Goal: Find specific page/section: Find specific page/section

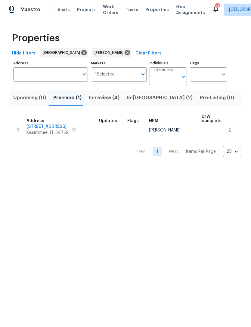
scroll to position [3, 0]
click at [48, 121] on button "button" at bounding box center [49, 121] width 2 height 2
click at [47, 124] on span "113 Venice Ln" at bounding box center [47, 127] width 42 height 6
click at [229, 128] on icon "button" at bounding box center [230, 130] width 6 height 6
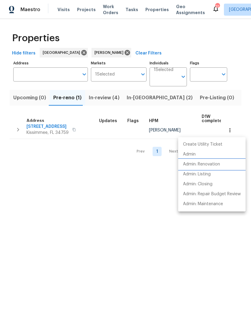
click at [212, 165] on p "Admin: Renovation" at bounding box center [201, 164] width 37 height 6
click at [207, 96] on div at bounding box center [125, 163] width 251 height 327
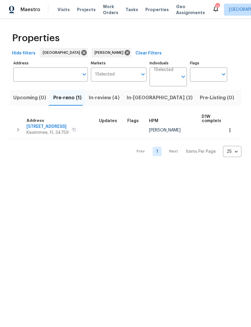
click at [238, 94] on button "Listed (16)" at bounding box center [254, 98] width 32 height 16
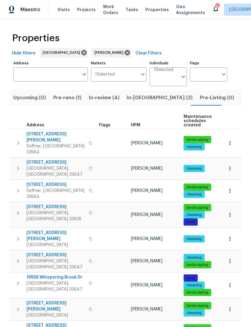
click at [32, 133] on span "807 Old Darby St" at bounding box center [55, 137] width 59 height 12
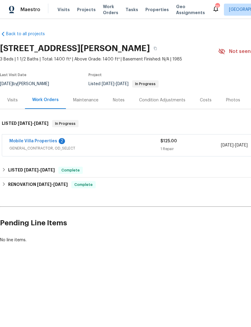
click at [50, 141] on link "Mobile Villa Properties" at bounding box center [33, 141] width 48 height 4
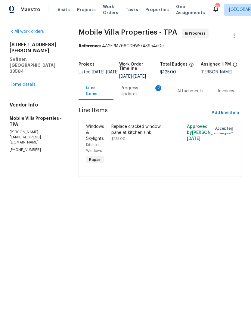
click at [18, 82] on link "Home details" at bounding box center [23, 84] width 26 height 4
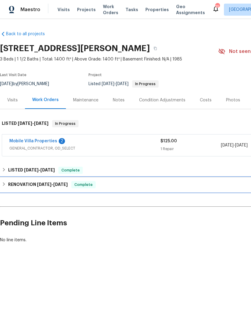
click at [29, 184] on h6 "RENOVATION 8/11/25 - 9/11/25" at bounding box center [38, 184] width 60 height 7
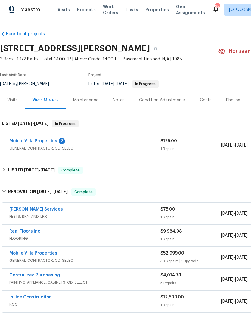
click at [23, 233] on link "Real Floors Inc." at bounding box center [25, 231] width 32 height 4
